Goal: Complete application form: Complete application form

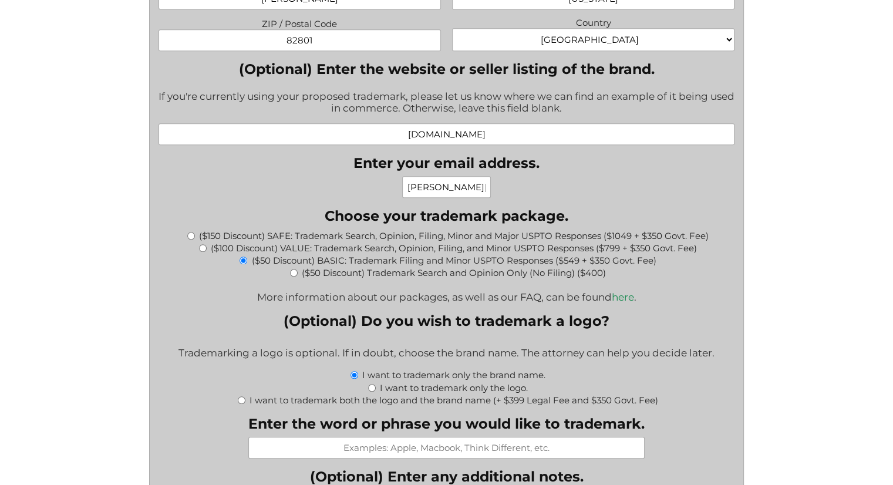
scroll to position [1122, 0]
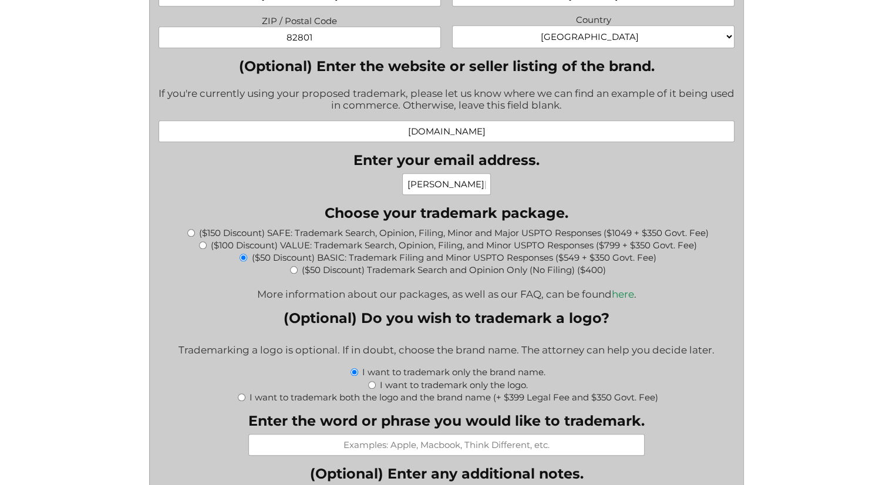
click at [200, 245] on input "($100 Discount) VALUE: Trademark Search, Opinion, Filing, and Minor USPTO Respo…" at bounding box center [203, 245] width 8 height 8
radio input "true"
type input "$1,149.00"
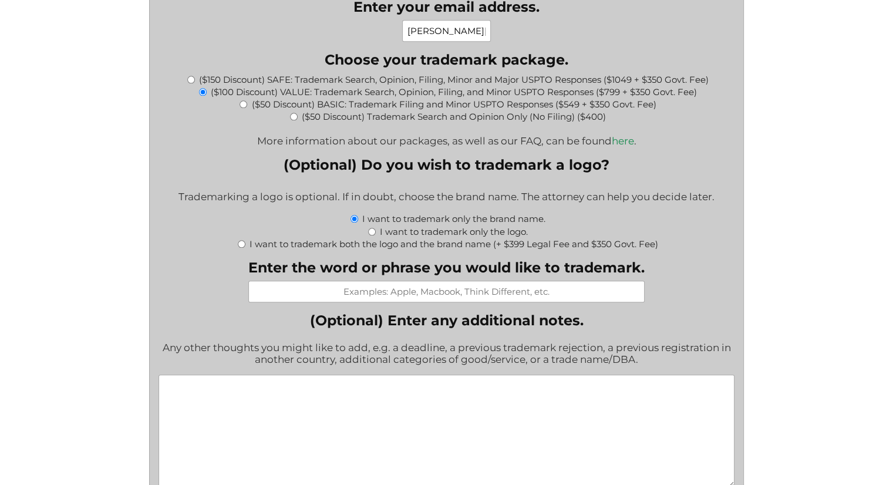
scroll to position [1229, 0]
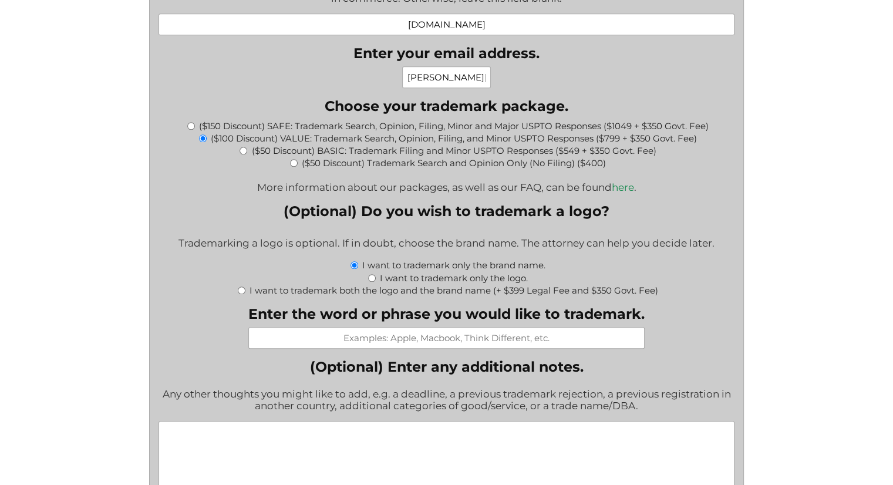
click at [241, 150] on input "($50 Discount) BASIC: Trademark Filing and Minor USPTO Responses ($549 + $350 G…" at bounding box center [243, 151] width 8 height 8
radio input "true"
type input "$899.00"
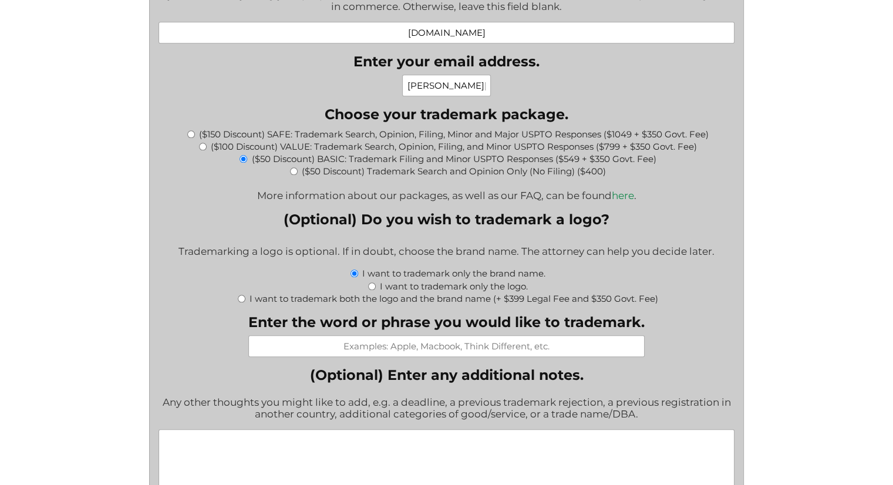
click at [453, 297] on label "I want to trademark both the logo and the brand name (+ $399 Legal Fee and $350…" at bounding box center [453, 298] width 409 height 11
click at [245, 297] on input "I want to trademark both the logo and the brand name (+ $399 Legal Fee and $350…" at bounding box center [242, 299] width 8 height 8
radio input "true"
type input "$1,648.00"
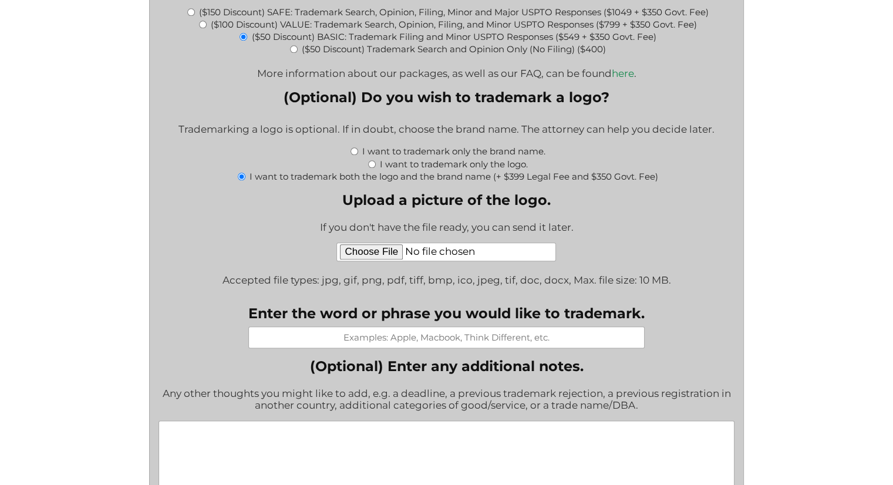
scroll to position [1341, 0]
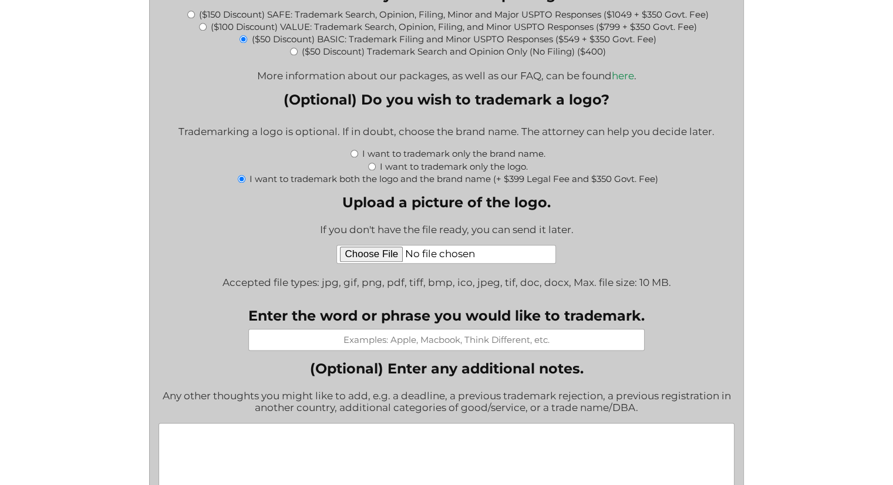
click at [400, 156] on label "I want to trademark only the brand name." at bounding box center [453, 153] width 183 height 11
click at [358, 156] on input "I want to trademark only the brand name." at bounding box center [354, 154] width 8 height 8
radio input "true"
type input "$899.00"
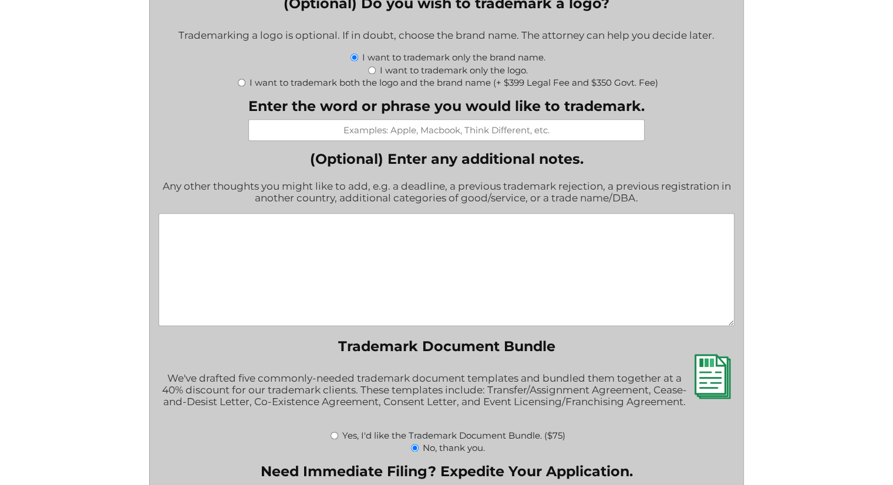
scroll to position [1480, 0]
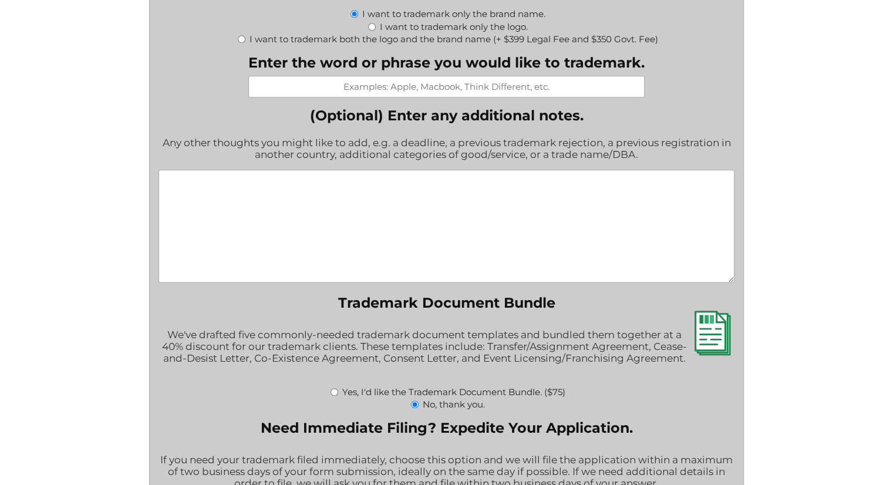
click at [500, 237] on textarea "(Optional) Enter any additional notes." at bounding box center [446, 226] width 576 height 113
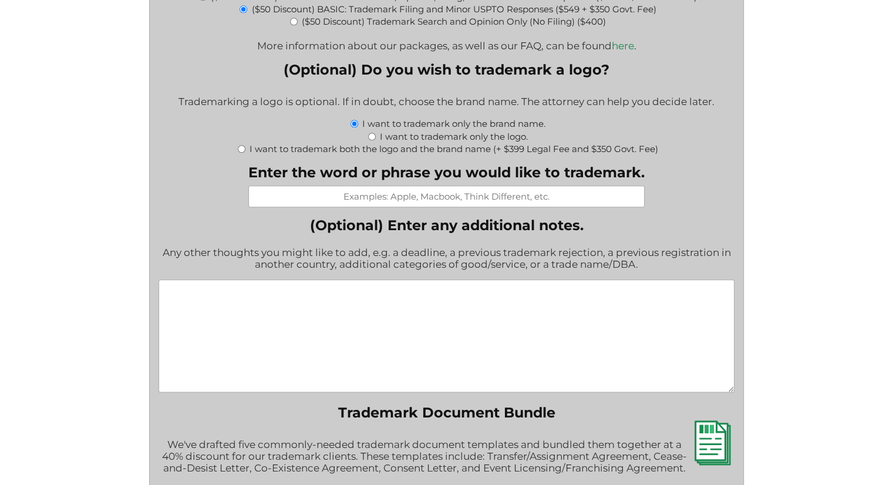
scroll to position [1363, 0]
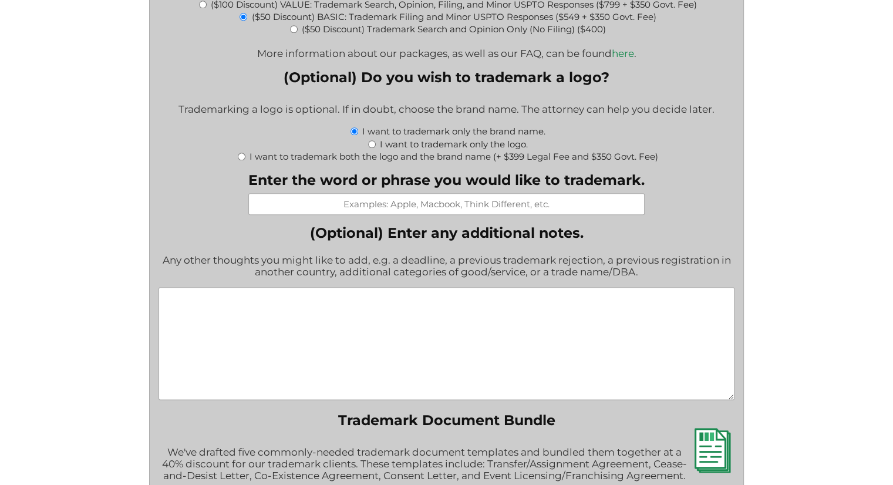
click at [399, 212] on input "Enter the word or phrase you would like to trademark." at bounding box center [446, 204] width 396 height 22
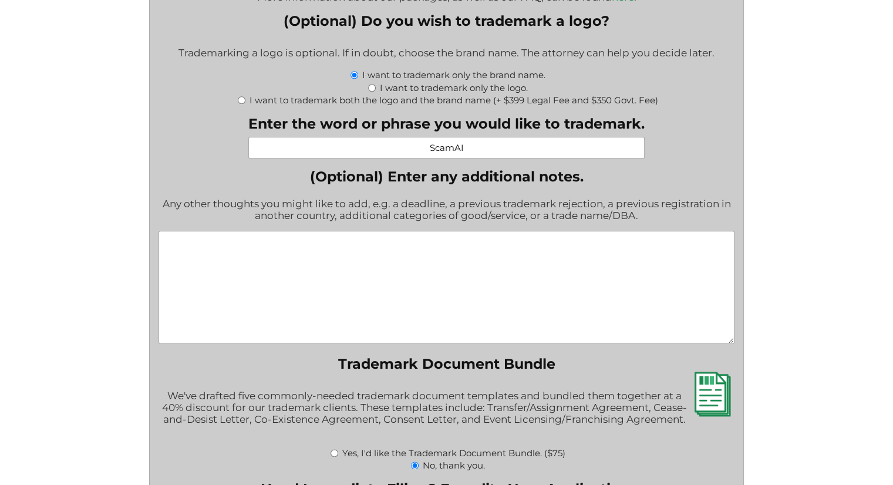
scroll to position [1422, 0]
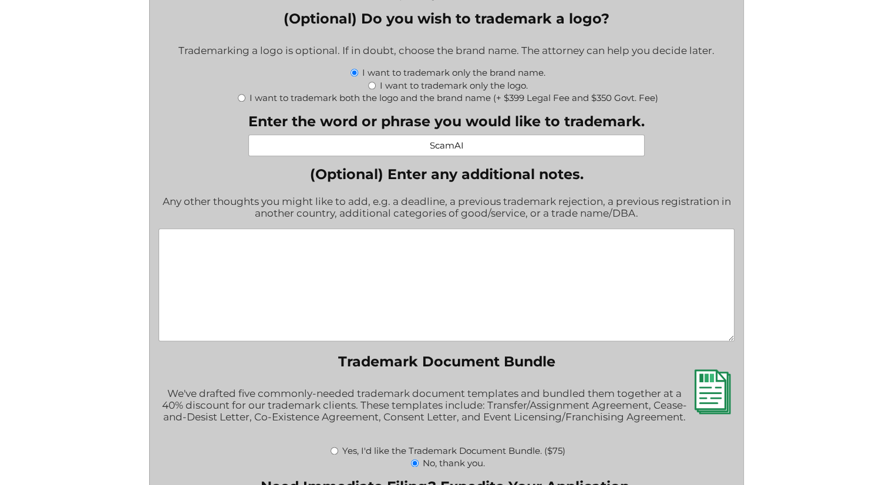
type input "ScamAI"
click at [400, 293] on textarea "(Optional) Enter any additional notes." at bounding box center [446, 284] width 576 height 113
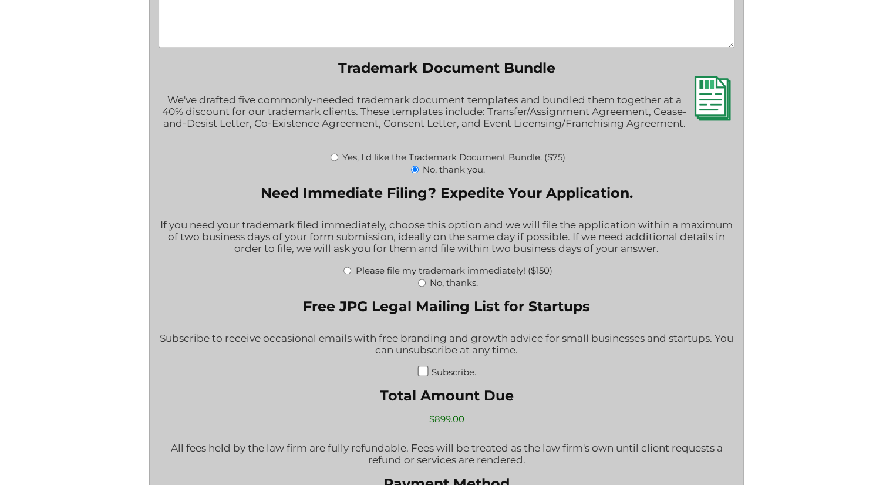
scroll to position [1774, 0]
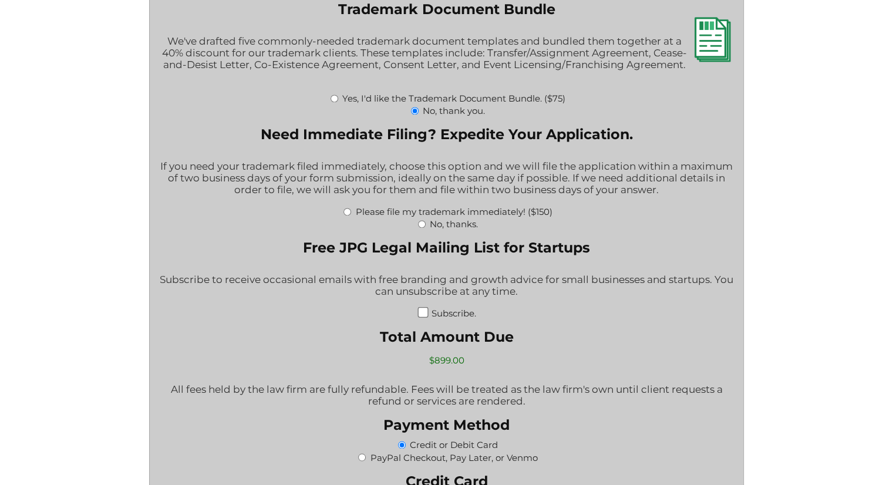
click at [421, 228] on input "No, thanks." at bounding box center [422, 224] width 8 height 8
radio input "true"
click at [475, 217] on label "Please file my trademark immediately! ($150)" at bounding box center [453, 211] width 197 height 11
click at [351, 215] on input "Please file my trademark immediately! ($150)" at bounding box center [347, 212] width 8 height 8
radio input "true"
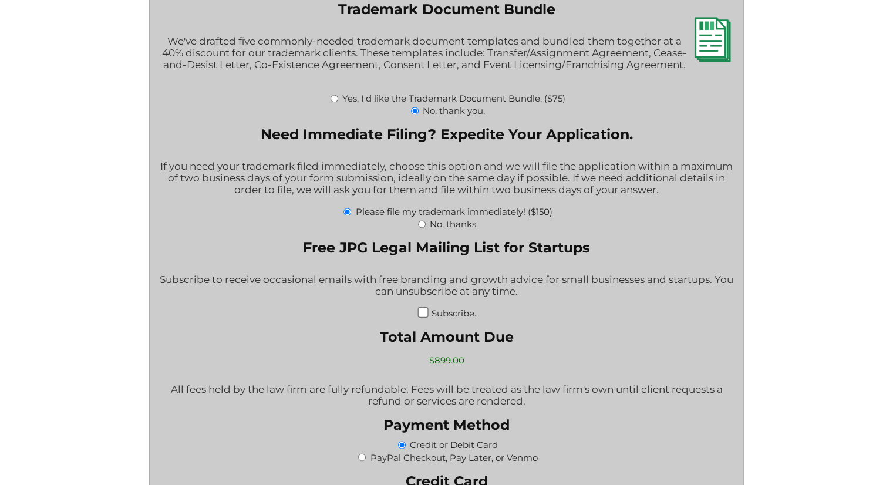
type input "$1,049.00"
click at [446, 230] on label "No, thanks." at bounding box center [454, 223] width 48 height 11
click at [426, 228] on input "No, thanks." at bounding box center [422, 224] width 8 height 8
radio input "true"
type input "$899.00"
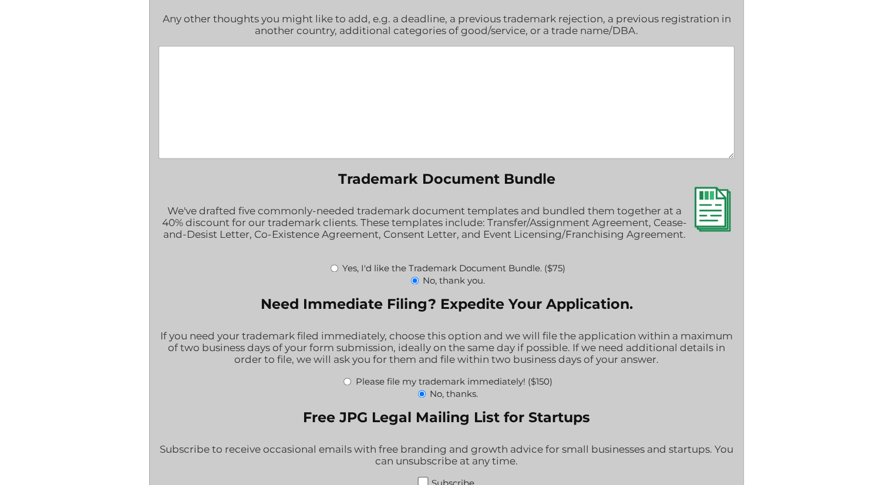
scroll to position [1598, 0]
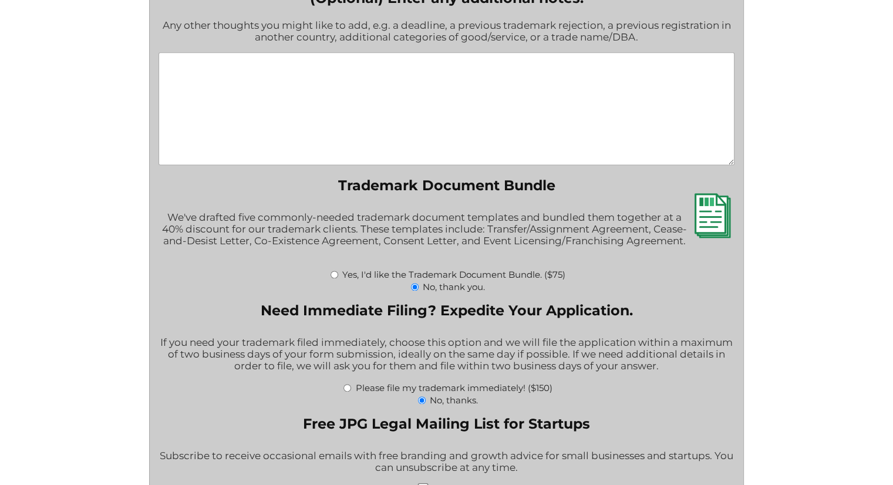
click at [363, 143] on textarea "(Optional) Enter any additional notes." at bounding box center [446, 108] width 576 height 113
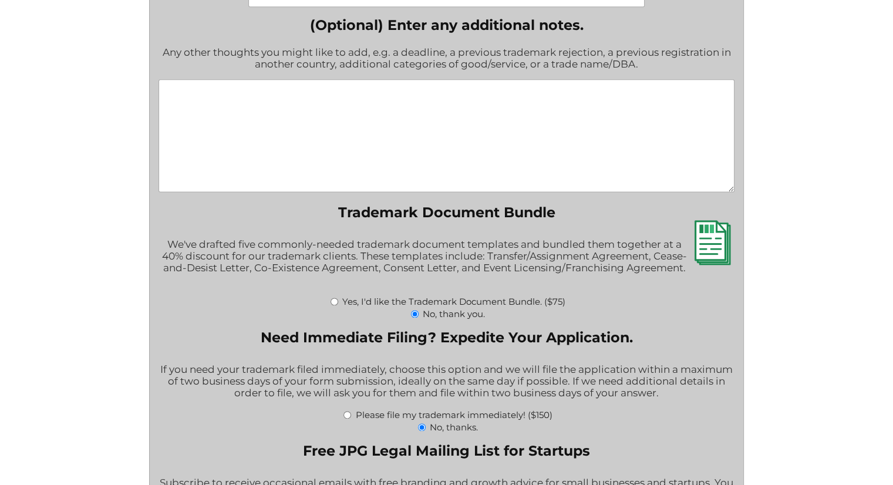
scroll to position [1509, 0]
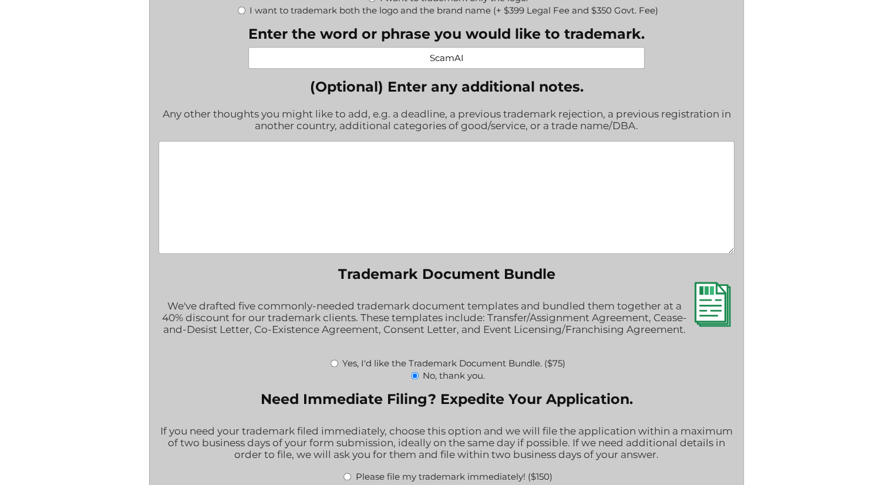
click at [279, 195] on textarea "(Optional) Enter any additional notes." at bounding box center [446, 197] width 576 height 113
paste textarea "https://docs.google.com/document/d/1W_HPdIiGvQ-55B__v4TFLwdQt4ahdYfNVpK2OQHsusM…"
click at [202, 145] on textarea "https://docs.google.com/document/d/1W_HPdIiGvQ-55B__v4TFLwdQt4ahdYfNVpK2OQHsusM…" at bounding box center [446, 197] width 576 height 113
click at [467, 158] on textarea "Attached is the document outlining the details for the trademark application: h…" at bounding box center [446, 197] width 576 height 113
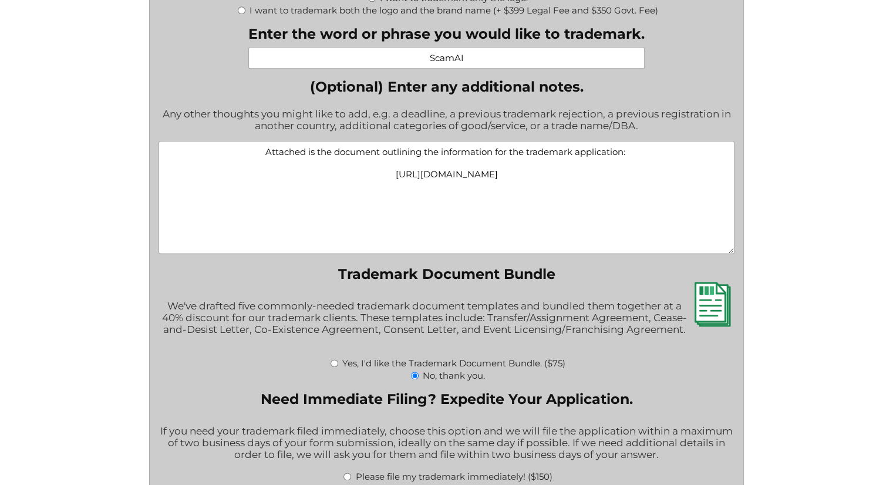
click at [438, 157] on textarea "Attached is the document outlining the information for the trademark applicatio…" at bounding box center [446, 197] width 576 height 113
click at [517, 193] on textarea "Attached is the document outlining the basic information for the trademark appl…" at bounding box center [446, 197] width 576 height 113
click at [508, 153] on textarea "Attached is the document outlining the basic information for the trademark appl…" at bounding box center [446, 197] width 576 height 113
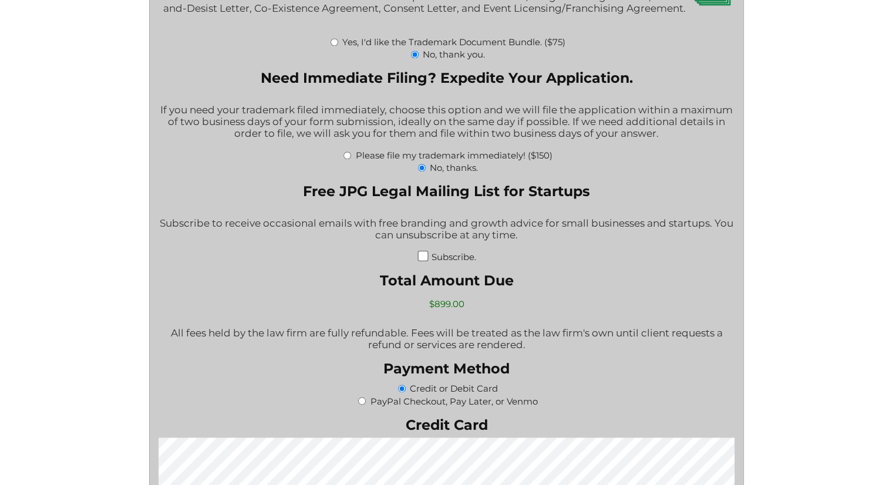
scroll to position [1979, 0]
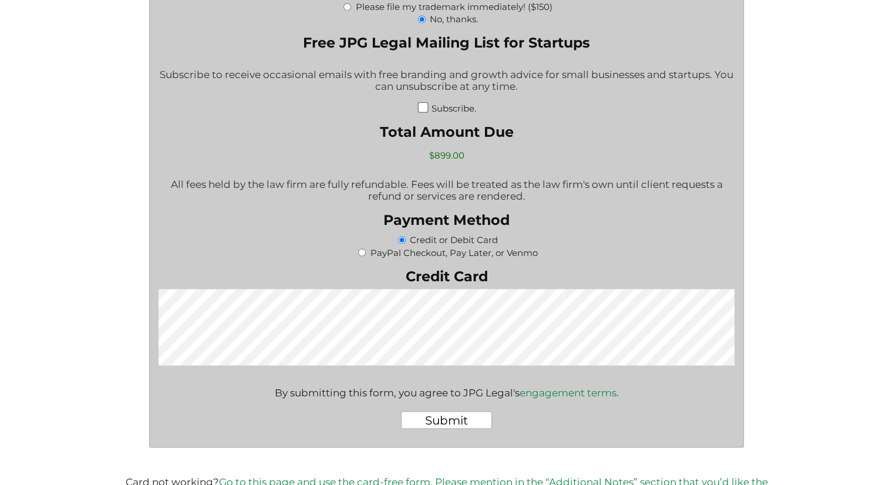
type textarea "Attached is the document outlining the basic information required for the trade…"
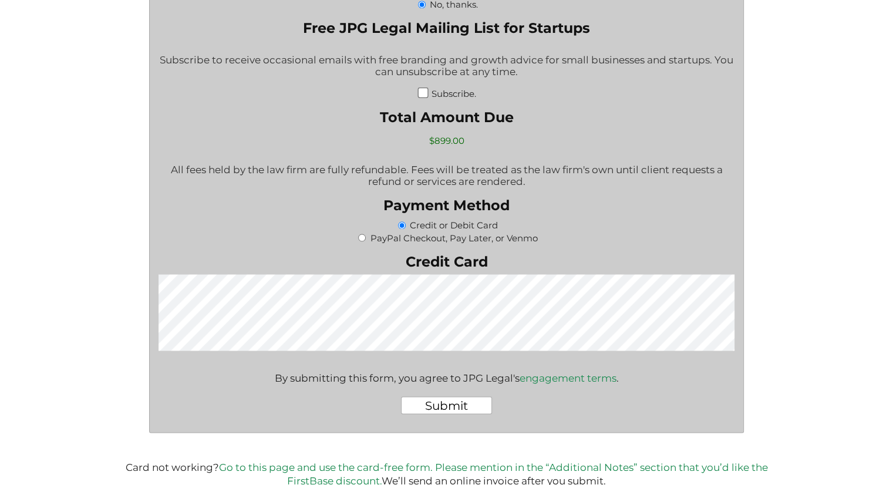
scroll to position [2037, 0]
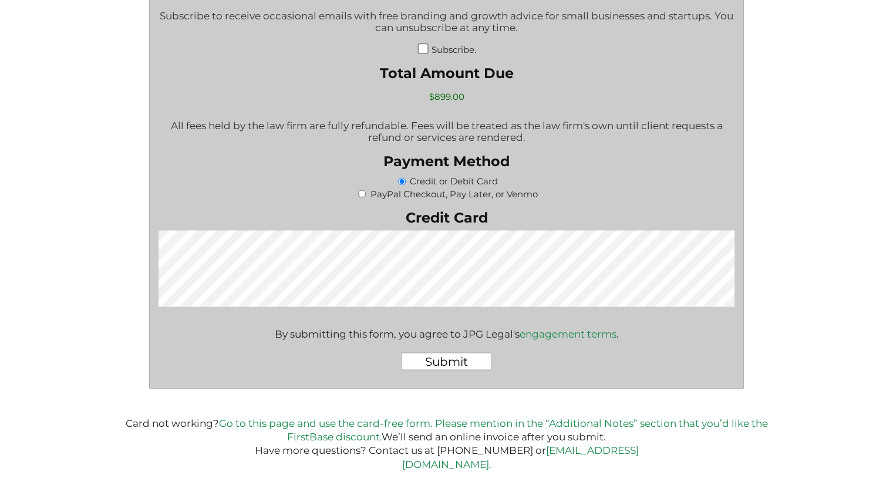
click at [447, 370] on input "Submit" at bounding box center [446, 361] width 91 height 18
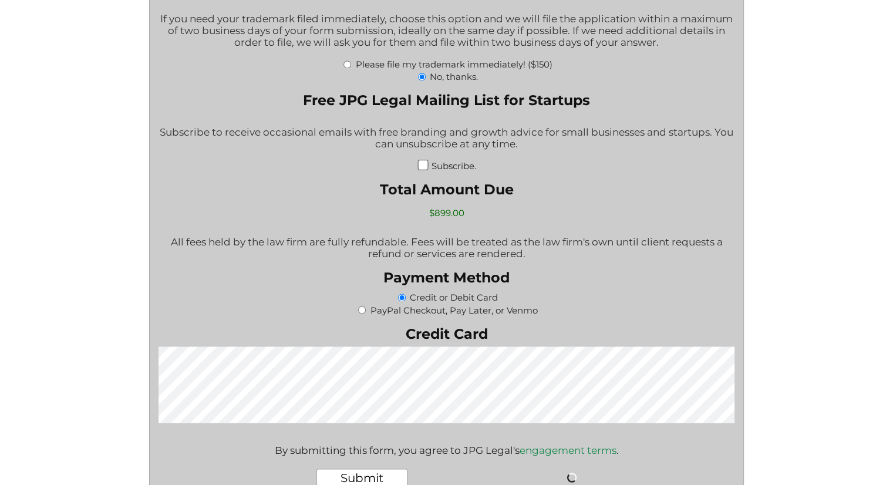
scroll to position [1920, 0]
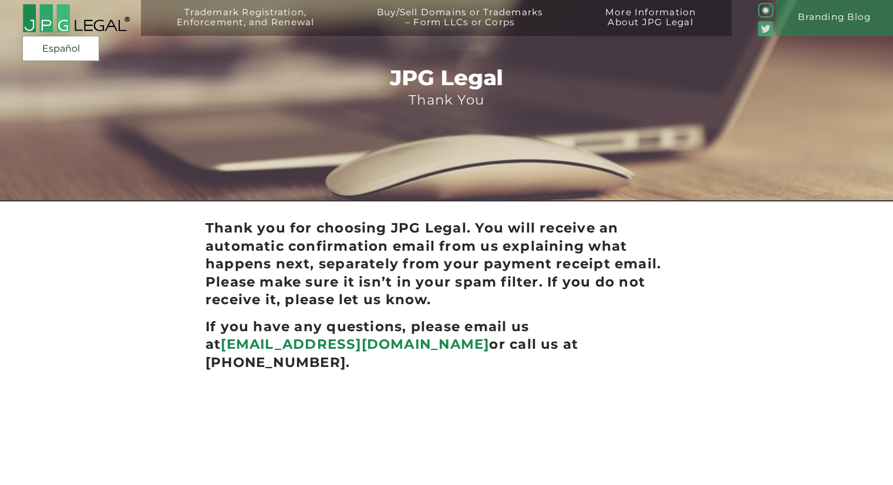
scroll to position [22, 0]
